Goal: Navigation & Orientation: Go to known website

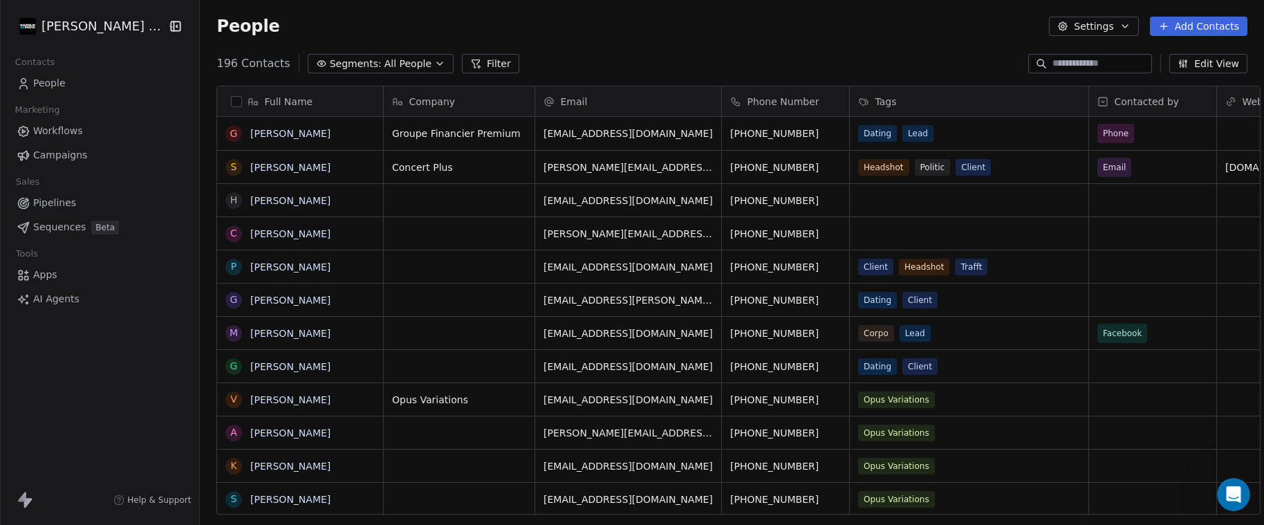
scroll to position [452, 1067]
